Goal: Task Accomplishment & Management: Complete application form

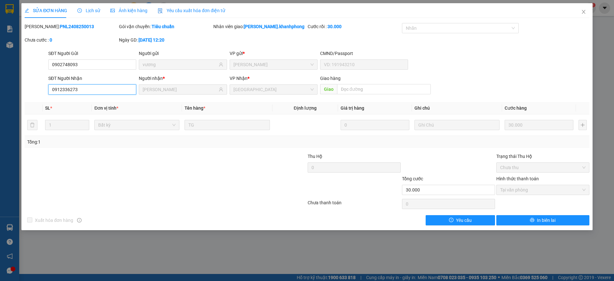
click at [93, 87] on input "0912336273" at bounding box center [92, 89] width 88 height 10
click at [581, 9] on span "Close" at bounding box center [584, 12] width 18 height 18
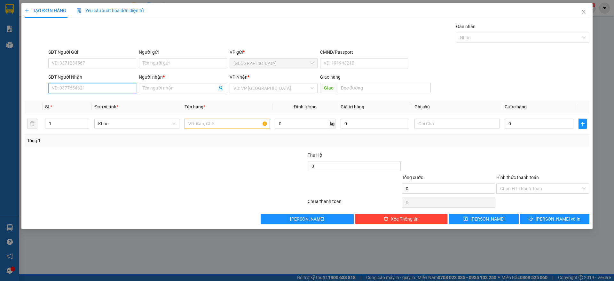
click at [96, 86] on input "SĐT Người Nhận" at bounding box center [92, 88] width 88 height 10
type input "1"
click at [76, 108] on div "0364532469 - THÙY" at bounding box center [92, 111] width 80 height 7
type input "0364532469"
type input "THÙY"
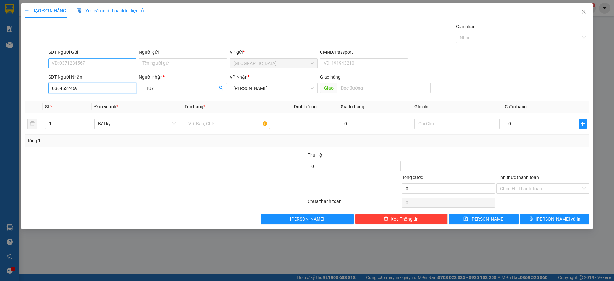
type input "0364532469"
click at [76, 63] on input "SĐT Người Gửi" at bounding box center [92, 63] width 88 height 10
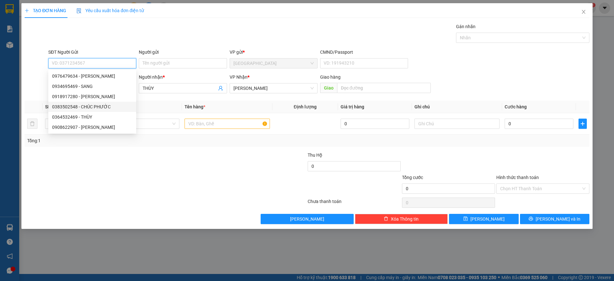
click at [91, 106] on div "0383502548 - CHÚC PHƯỚC" at bounding box center [92, 106] width 80 height 7
type input "0383502548"
type input "CHÚC PHƯỚC"
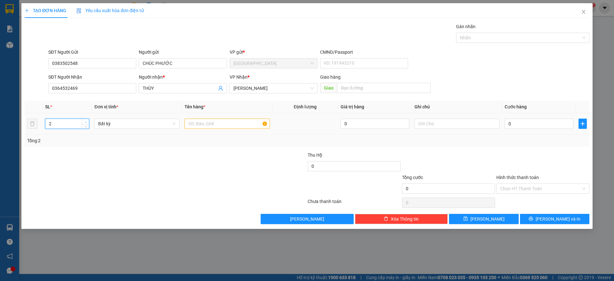
click at [85, 120] on span "up" at bounding box center [86, 122] width 4 height 4
type input "3"
click at [85, 120] on span "up" at bounding box center [86, 122] width 4 height 4
click at [197, 122] on input "text" at bounding box center [227, 124] width 85 height 10
type input "3 THÙNG"
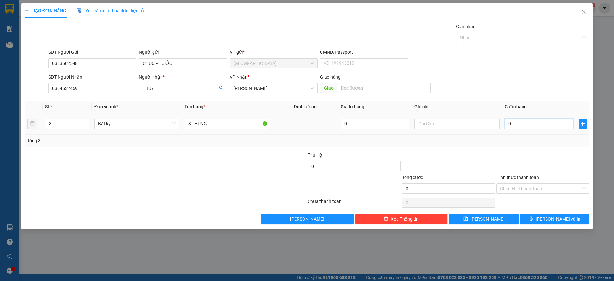
click at [516, 124] on input "0" at bounding box center [539, 124] width 69 height 10
type input "1"
type input "16"
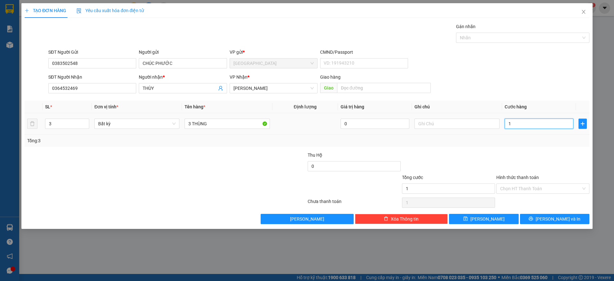
type input "16"
type input "160"
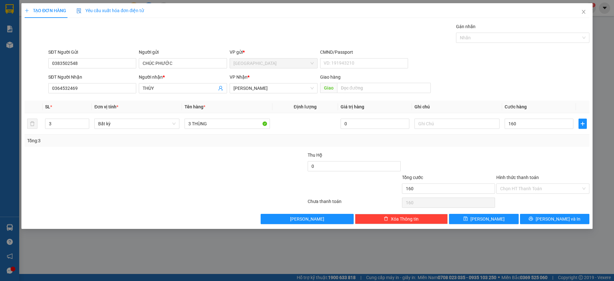
type input "160.000"
drag, startPoint x: 506, startPoint y: 155, endPoint x: 521, endPoint y: 166, distance: 19.0
click at [506, 155] on div at bounding box center [543, 163] width 94 height 22
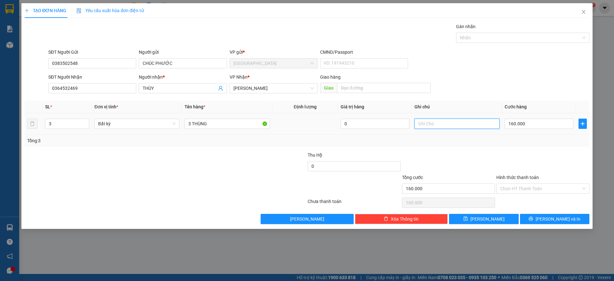
click at [446, 125] on input "text" at bounding box center [457, 124] width 85 height 10
click at [471, 124] on input "hàng đi trong ngày" at bounding box center [457, 124] width 85 height 10
type input "HÀNG ĐI TRONG NGÀY"
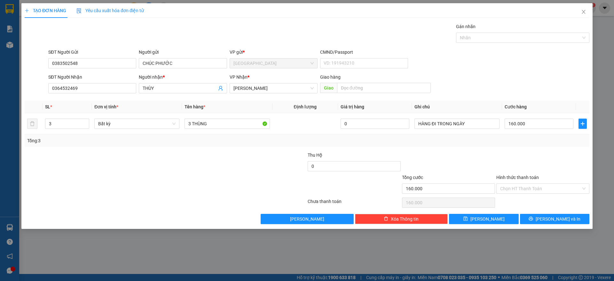
click at [547, 168] on div at bounding box center [543, 163] width 94 height 22
click at [548, 220] on button "[PERSON_NAME] và In" at bounding box center [554, 219] width 69 height 10
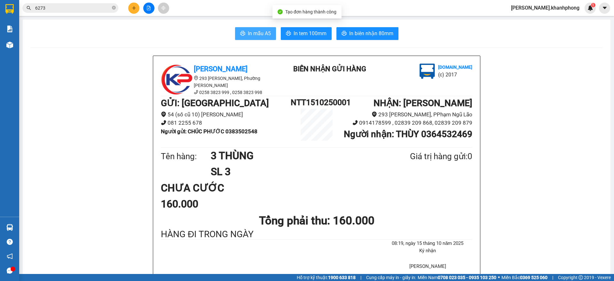
click at [248, 29] on span "In mẫu A5" at bounding box center [259, 33] width 23 height 8
